Goal: Find specific page/section: Find specific page/section

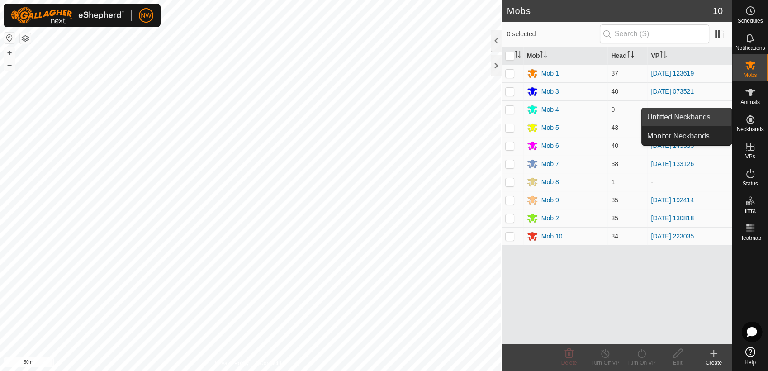
click at [711, 116] on link "Unfitted Neckbands" at bounding box center [685, 117] width 89 height 18
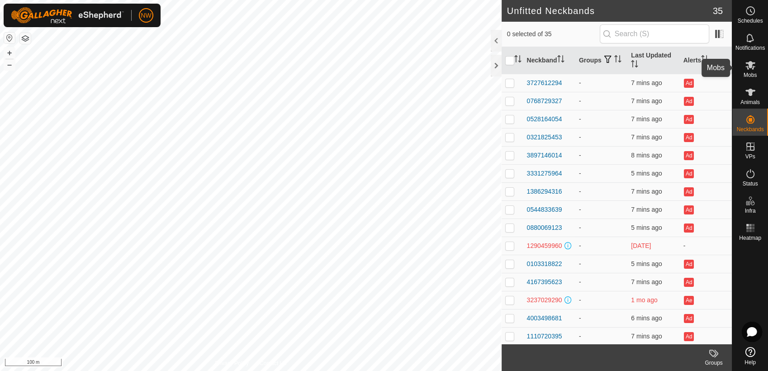
click at [749, 67] on icon at bounding box center [750, 65] width 10 height 9
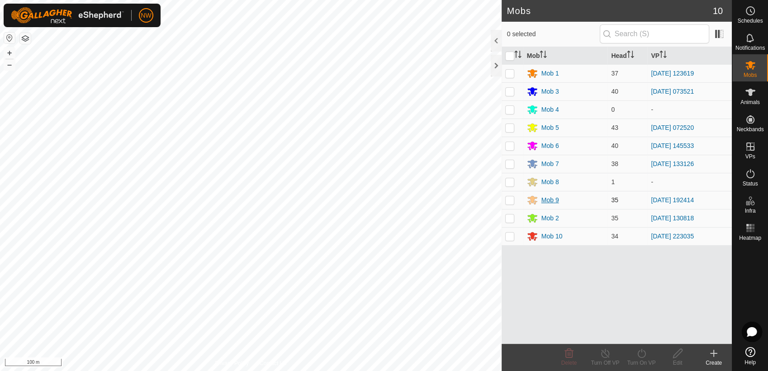
click at [555, 199] on div "Mob 9" at bounding box center [550, 199] width 18 height 9
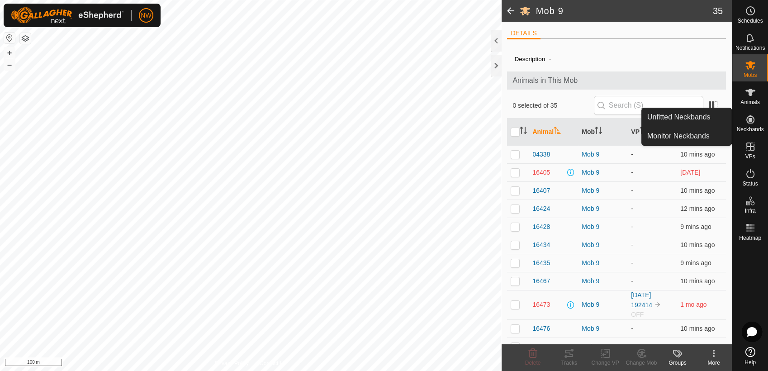
click at [749, 118] on icon at bounding box center [749, 119] width 11 height 11
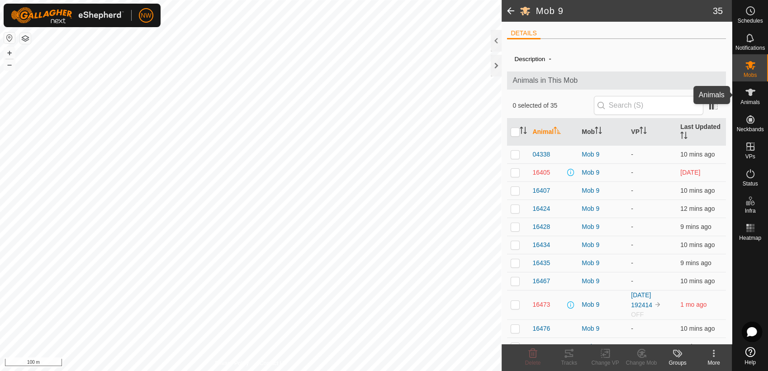
click at [750, 96] on icon at bounding box center [749, 92] width 11 height 11
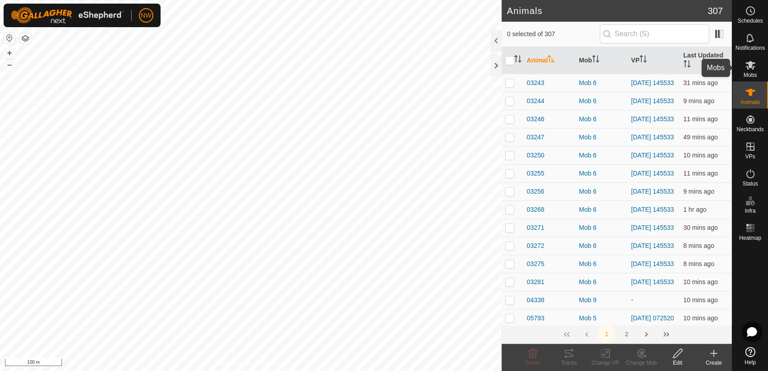
click at [750, 66] on icon at bounding box center [750, 65] width 10 height 9
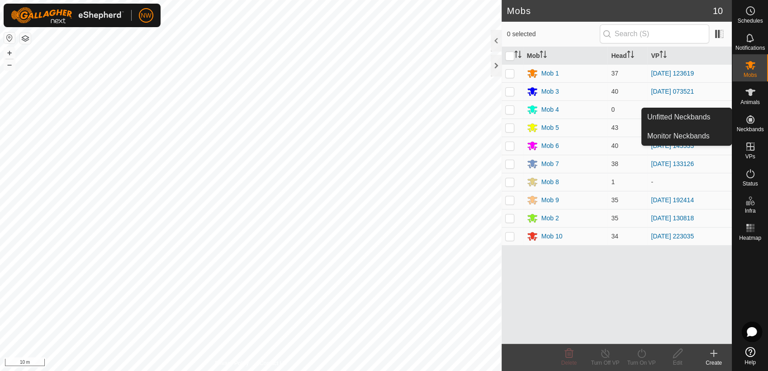
click at [749, 121] on icon at bounding box center [750, 119] width 8 height 8
click at [691, 113] on link "Unfitted Neckbands" at bounding box center [685, 117] width 89 height 18
